Goal: Task Accomplishment & Management: Manage account settings

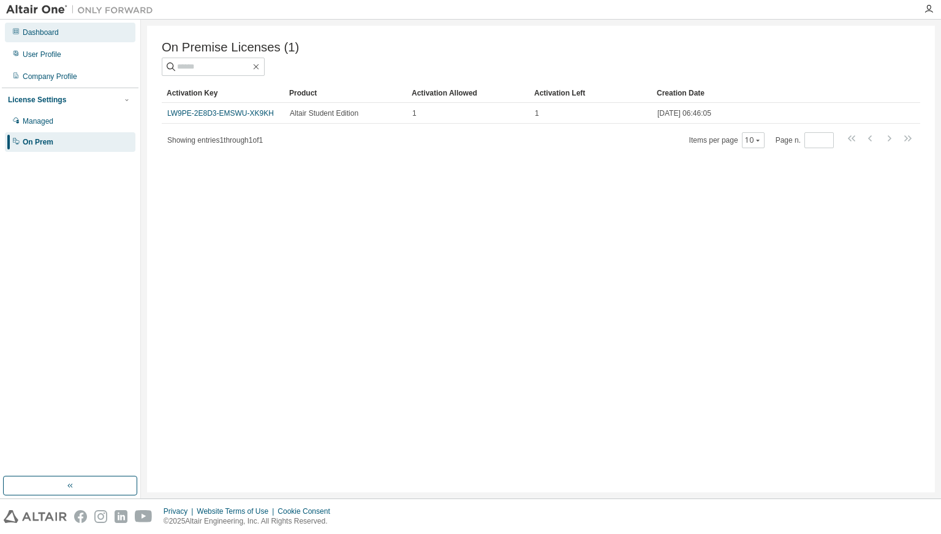
click at [69, 37] on div "Dashboard" at bounding box center [70, 33] width 131 height 20
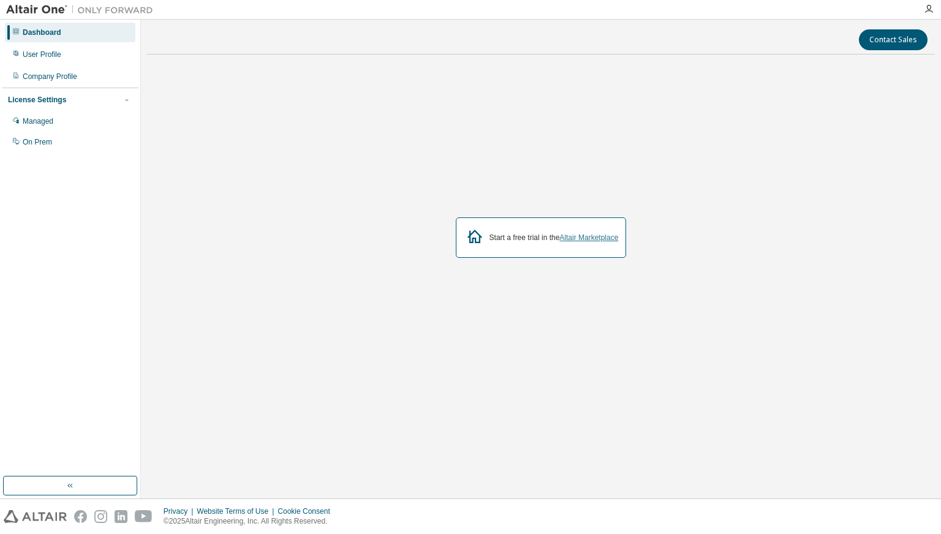
click at [584, 237] on link "Altair Marketplace" at bounding box center [589, 238] width 59 height 9
click at [69, 121] on div "Managed" at bounding box center [70, 122] width 131 height 20
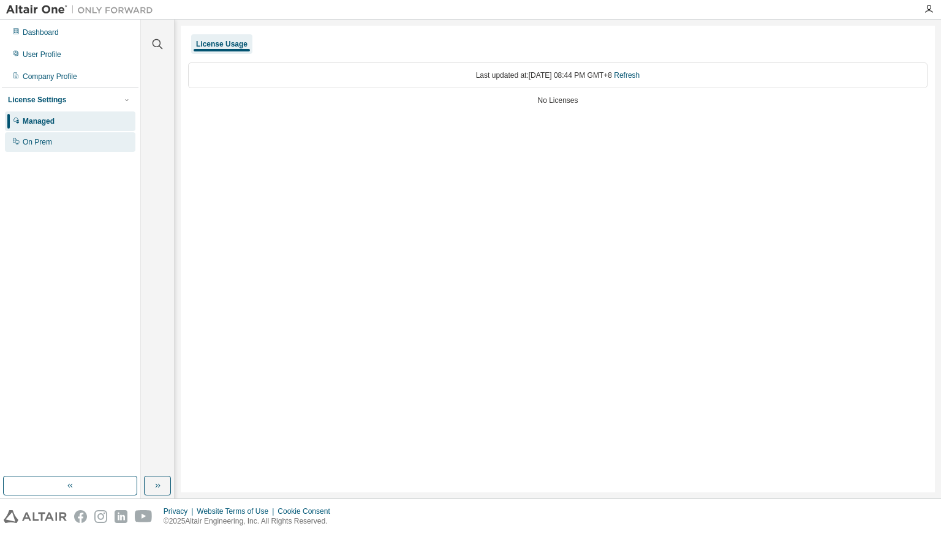
click at [59, 150] on div "On Prem" at bounding box center [70, 142] width 131 height 20
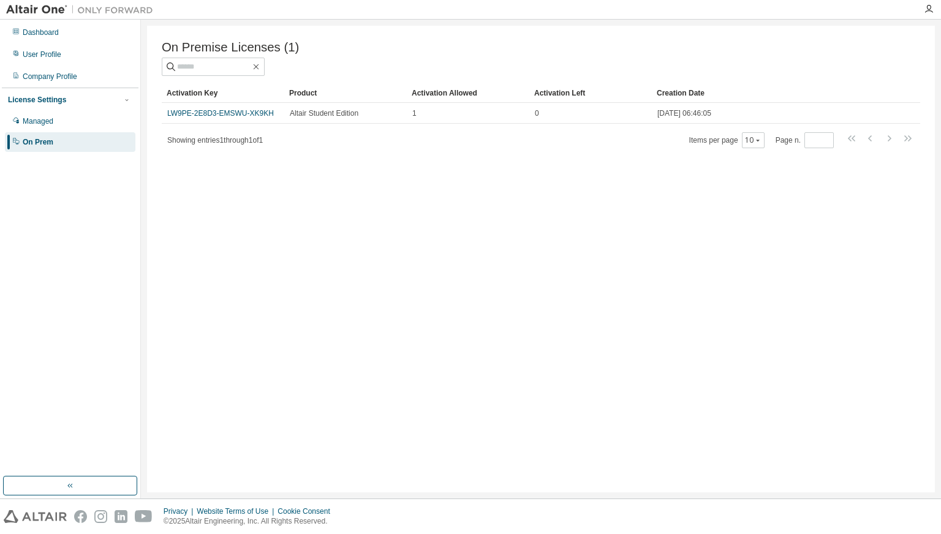
drag, startPoint x: 265, startPoint y: 113, endPoint x: 227, endPoint y: 143, distance: 48.4
click at [227, 143] on span "Showing entries 1 through 1 of 1" at bounding box center [215, 140] width 96 height 9
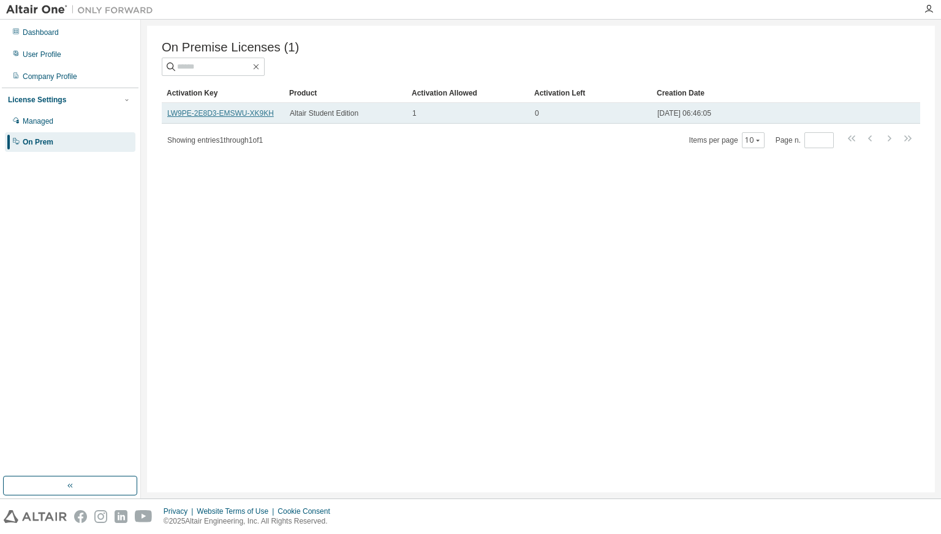
click at [207, 116] on link "LW9PE-2E8D3-EMSWU-XK9KH" at bounding box center [220, 113] width 107 height 9
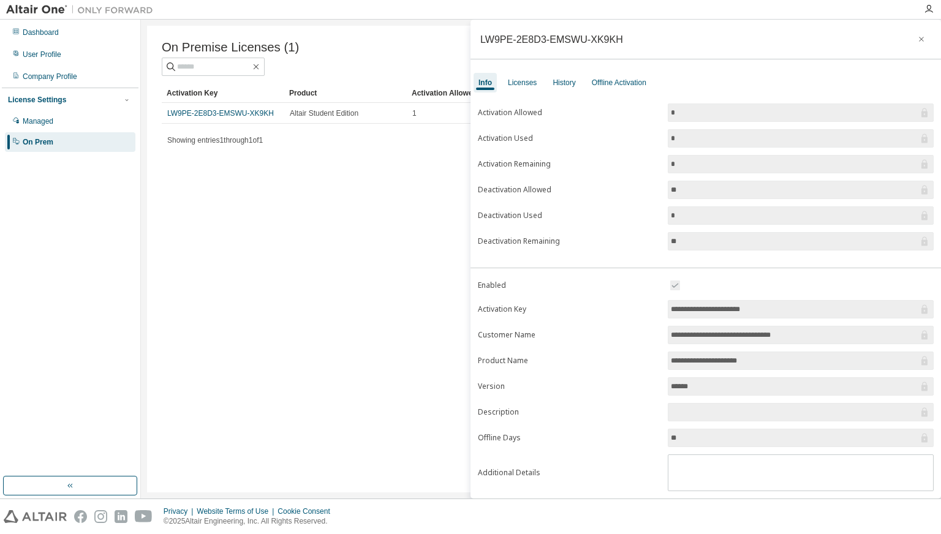
drag, startPoint x: 669, startPoint y: 306, endPoint x: 820, endPoint y: 305, distance: 150.8
click at [820, 305] on input "**********" at bounding box center [795, 309] width 248 height 12
click at [348, 227] on div "On Premise Licenses (1) Clear Load Save Save As Field Operator Value Select fil…" at bounding box center [541, 259] width 788 height 467
click at [918, 37] on icon "button" at bounding box center [922, 39] width 9 height 10
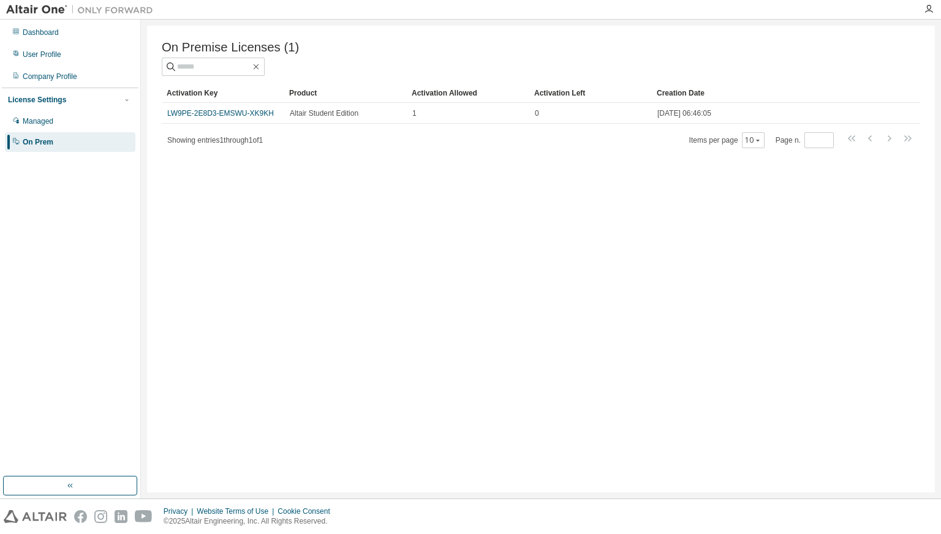
click at [63, 7] on img at bounding box center [82, 10] width 153 height 12
click at [55, 6] on img at bounding box center [82, 10] width 153 height 12
click at [75, 38] on div "Dashboard" at bounding box center [70, 33] width 131 height 20
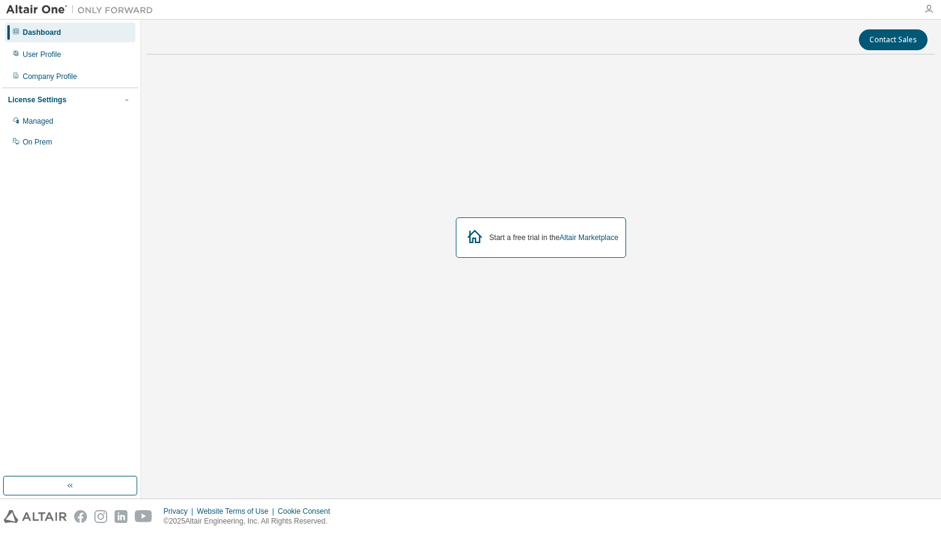
click at [932, 10] on icon "button" at bounding box center [929, 9] width 10 height 10
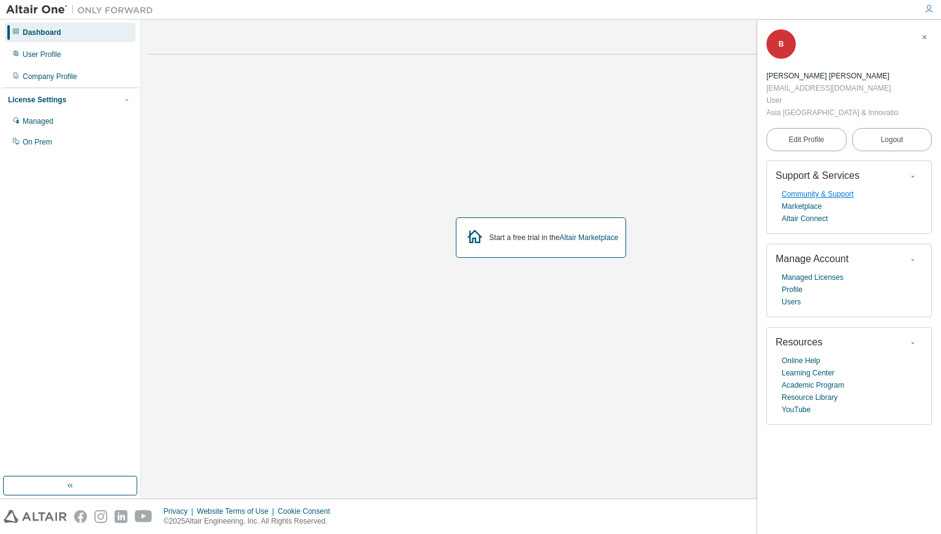
click at [826, 192] on link "Community & Support" at bounding box center [818, 194] width 72 height 12
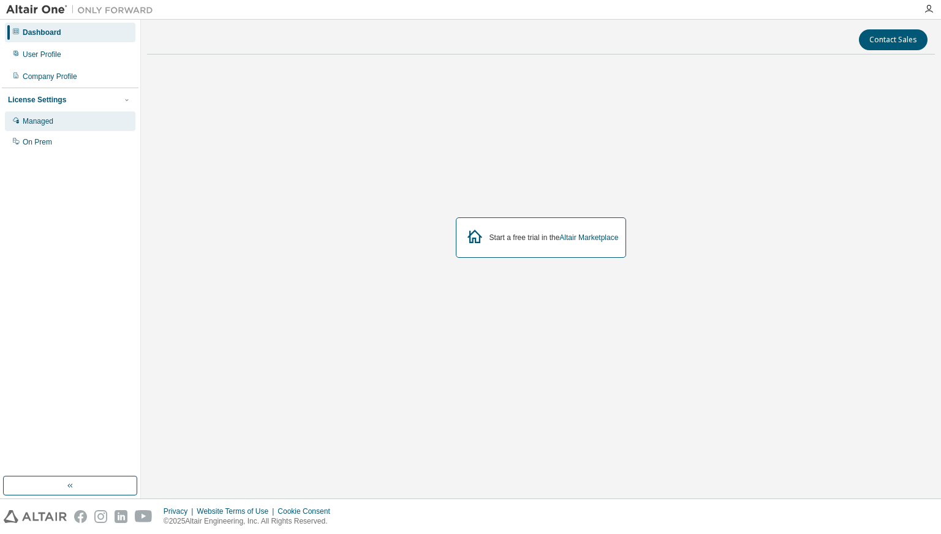
click at [88, 123] on div "Managed" at bounding box center [70, 122] width 131 height 20
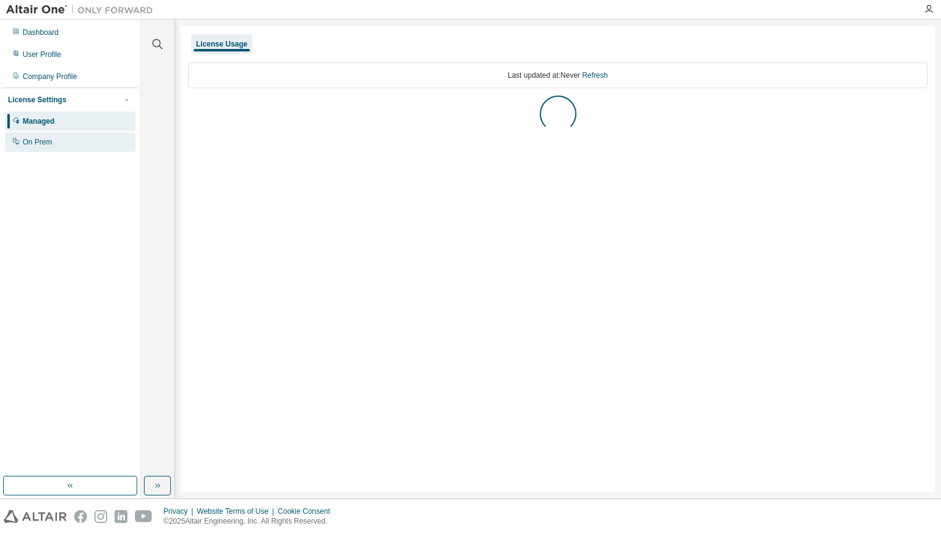
click at [80, 148] on div "On Prem" at bounding box center [70, 142] width 131 height 20
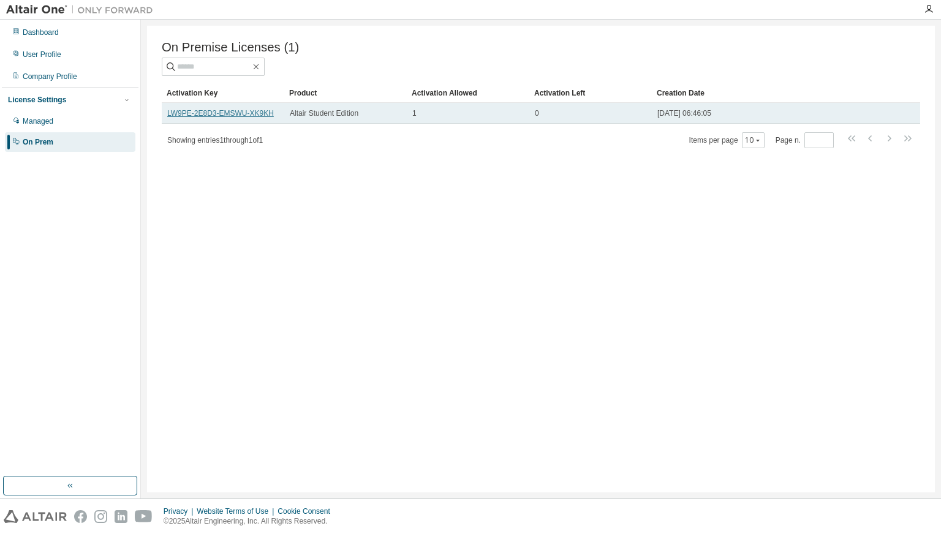
click at [249, 116] on link "LW9PE-2E8D3-EMSWU-XK9KH" at bounding box center [220, 113] width 107 height 9
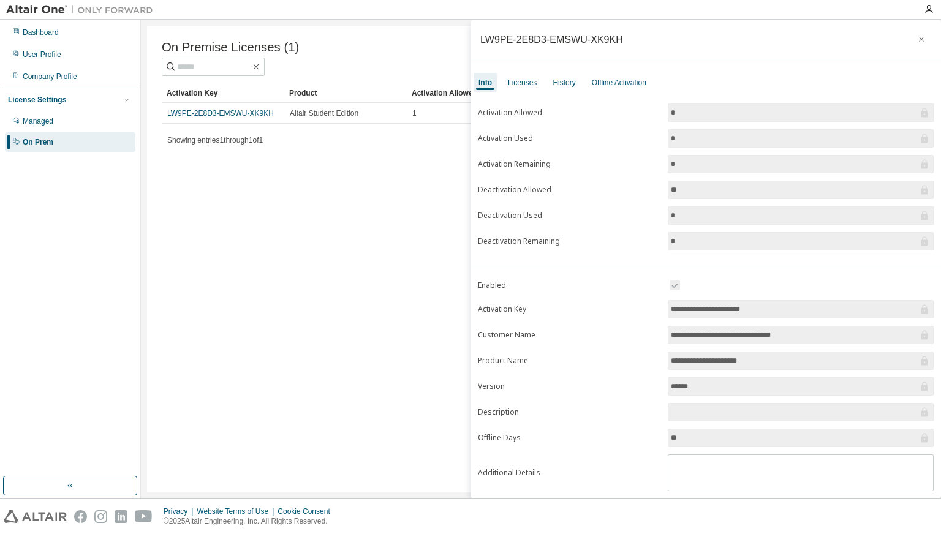
click at [371, 250] on div "On Premise Licenses (1) Clear Load Save Save As Field Operator Value Select fil…" at bounding box center [541, 259] width 788 height 467
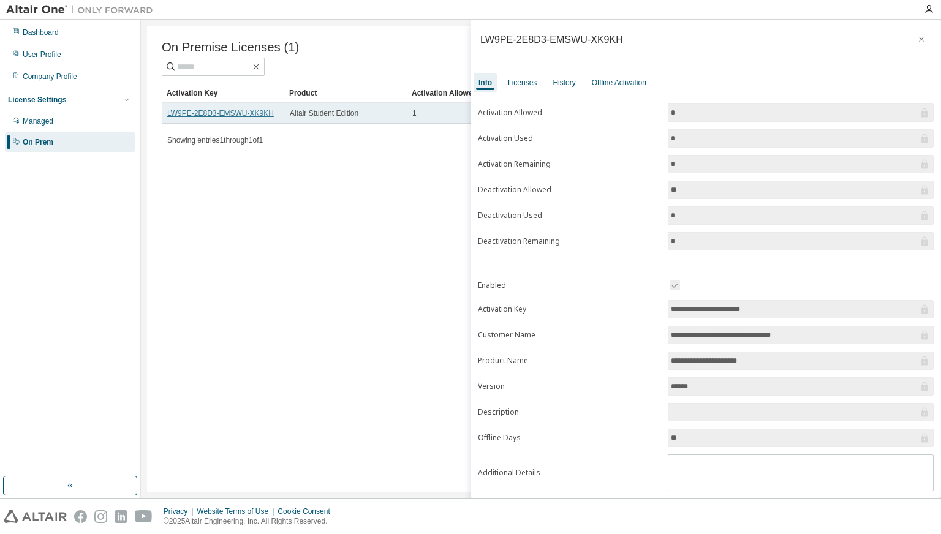
click at [192, 114] on link "LW9PE-2E8D3-EMSWU-XK9KH" at bounding box center [220, 113] width 107 height 9
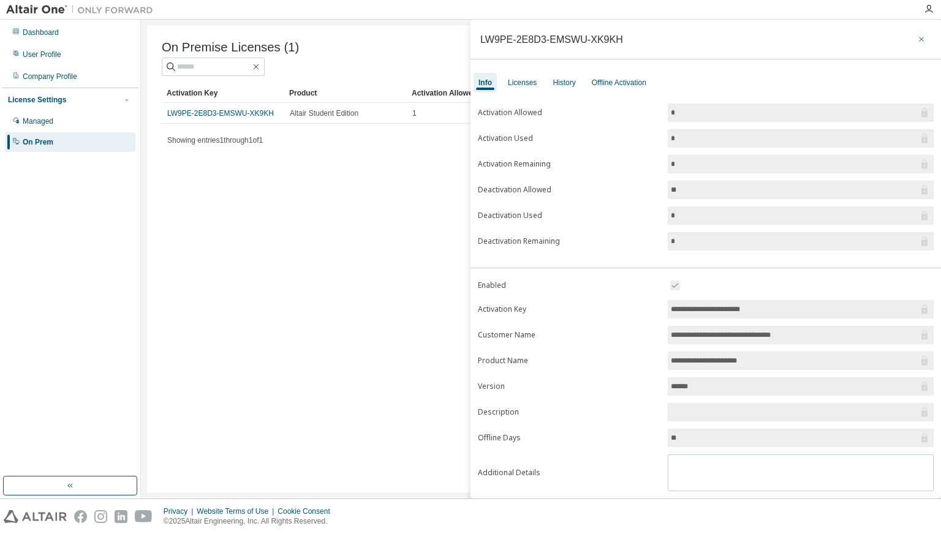
click at [918, 35] on icon "button" at bounding box center [922, 39] width 9 height 10
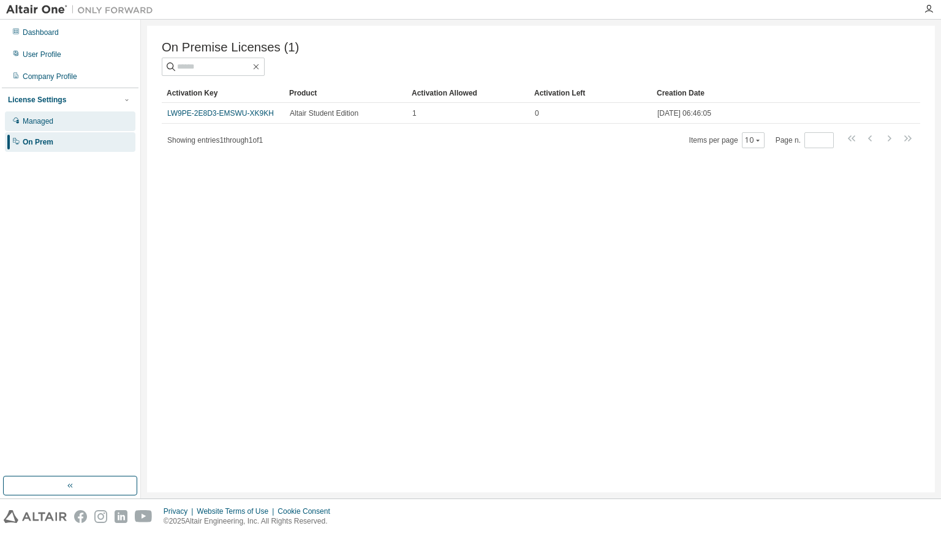
click at [59, 126] on div "Managed" at bounding box center [70, 122] width 131 height 20
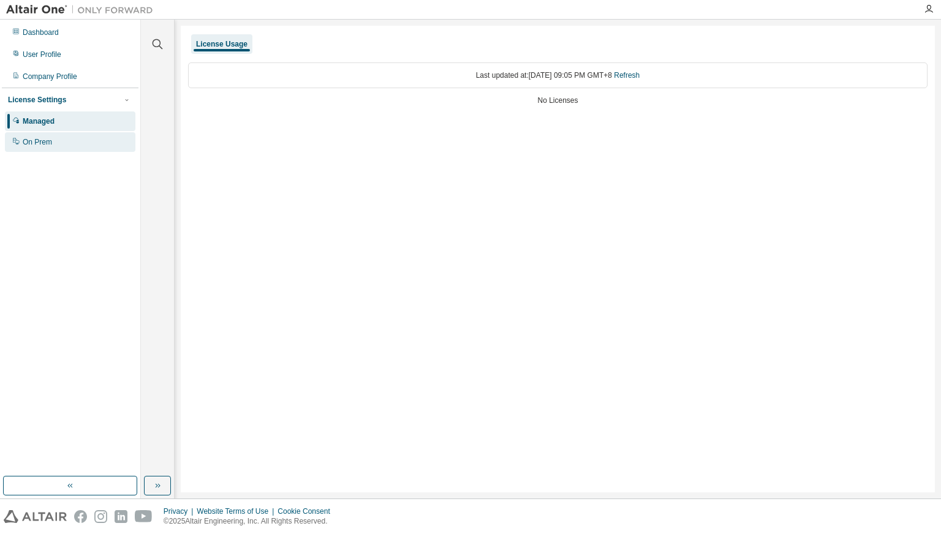
click at [66, 148] on div "On Prem" at bounding box center [70, 142] width 131 height 20
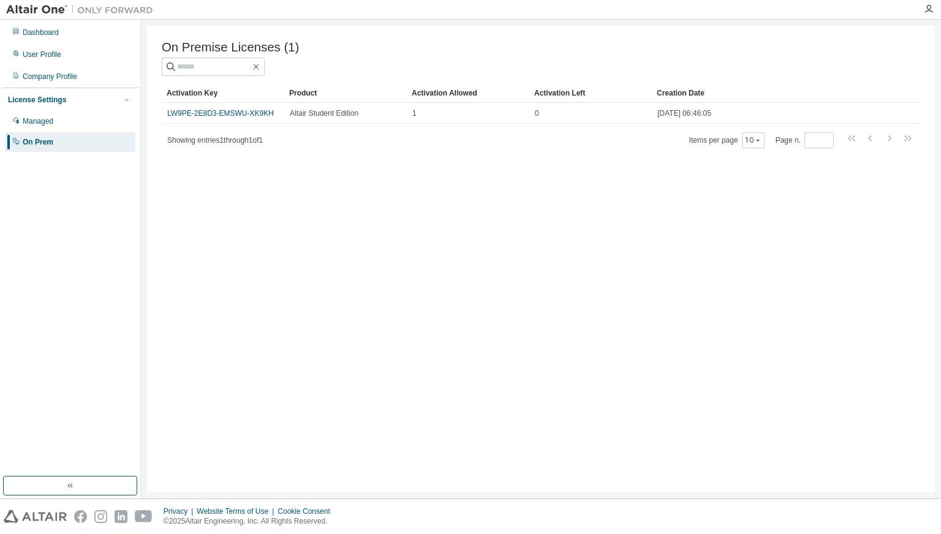
click at [692, 118] on span "[DATE] 06:46:05" at bounding box center [685, 113] width 54 height 10
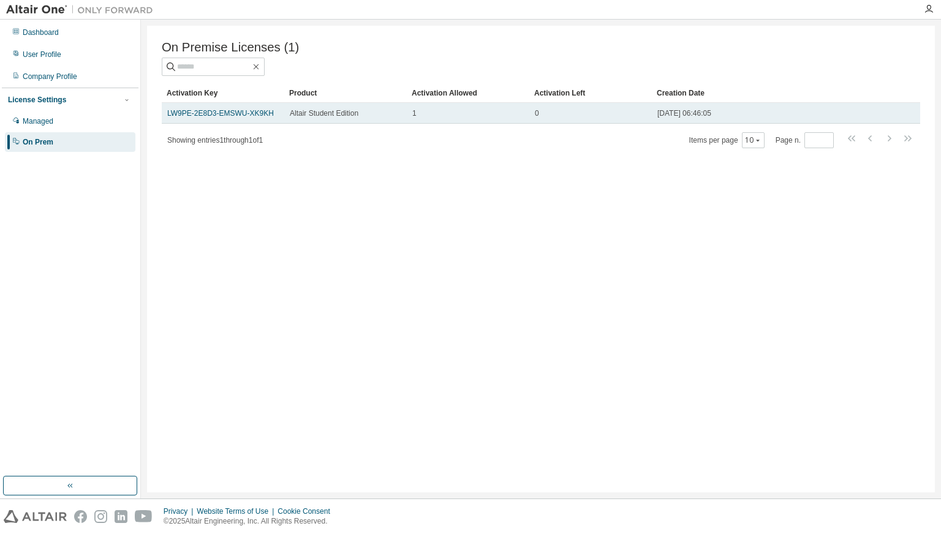
click at [557, 109] on td "0" at bounding box center [591, 113] width 123 height 21
click at [202, 113] on link "LW9PE-2E8D3-EMSWU-XK9KH" at bounding box center [220, 113] width 107 height 9
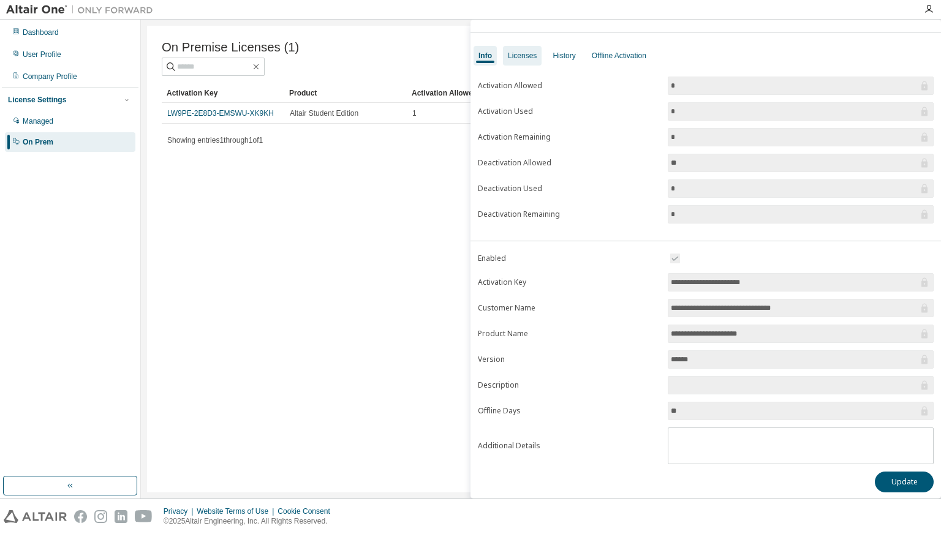
click at [532, 60] on div "Licenses" at bounding box center [522, 56] width 29 height 10
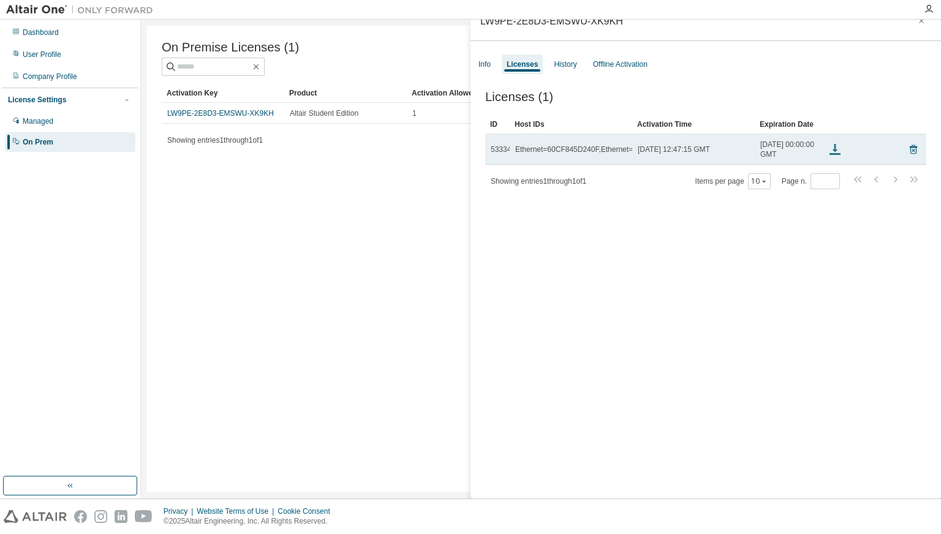
click at [830, 154] on icon at bounding box center [835, 149] width 15 height 15
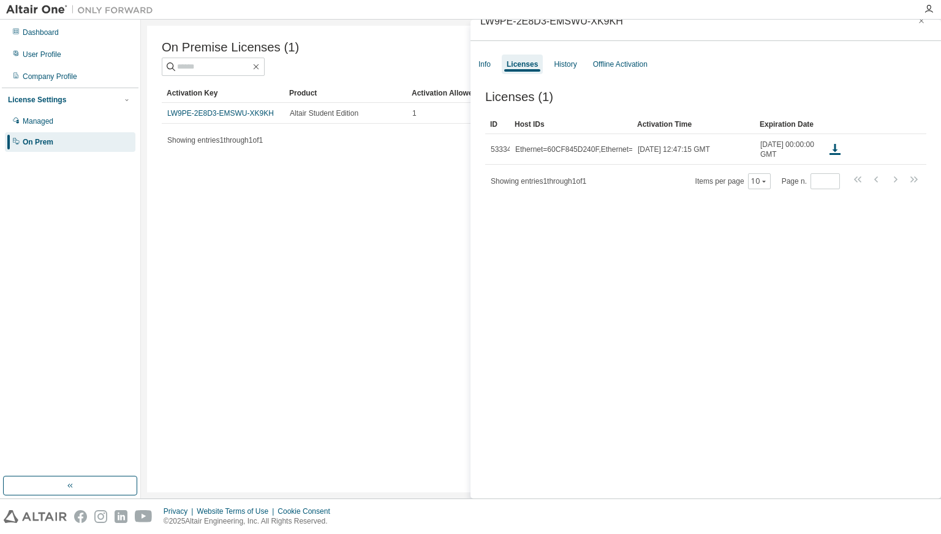
drag, startPoint x: 740, startPoint y: 164, endPoint x: 807, endPoint y: 291, distance: 143.7
click at [740, 164] on td "[DATE] 12:47:15 GMT" at bounding box center [694, 149] width 123 height 31
